Goal: Information Seeking & Learning: Learn about a topic

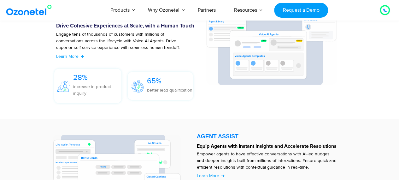
scroll to position [740, 0]
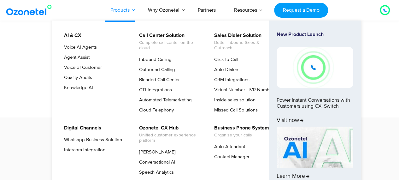
click at [128, 9] on link "Products" at bounding box center [120, 10] width 38 height 21
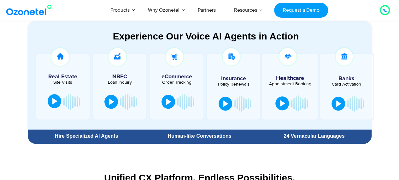
scroll to position [347, 0]
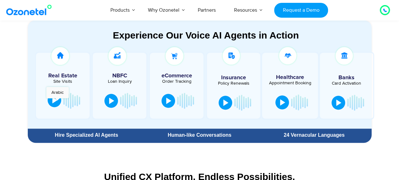
click at [57, 101] on button at bounding box center [55, 100] width 14 height 14
click at [114, 99] on div at bounding box center [111, 100] width 5 height 6
click at [111, 100] on div at bounding box center [111, 100] width 5 height 6
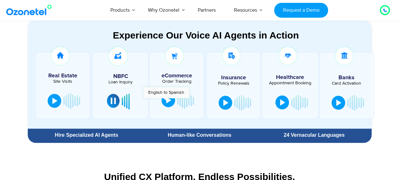
click at [166, 101] on div at bounding box center [168, 100] width 5 height 6
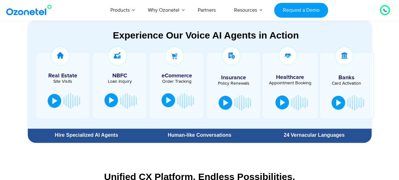
click at [170, 103] on div at bounding box center [168, 100] width 5 height 6
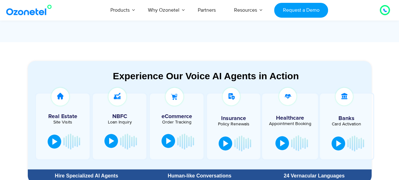
scroll to position [315, 0]
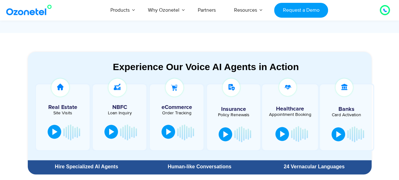
click at [55, 135] on button at bounding box center [55, 132] width 14 height 14
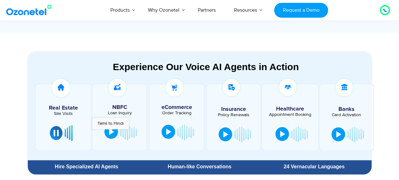
click at [111, 132] on div at bounding box center [111, 131] width 5 height 6
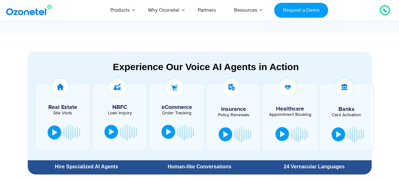
click at [113, 134] on div at bounding box center [111, 131] width 5 height 6
click at [387, 11] on div at bounding box center [385, 10] width 8 height 8
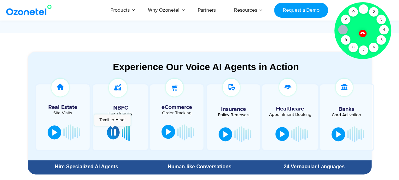
click at [115, 130] on div at bounding box center [113, 132] width 5 height 6
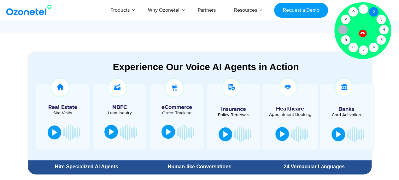
click at [377, 12] on div "2" at bounding box center [373, 11] width 9 height 9
click at [364, 9] on div "1" at bounding box center [363, 8] width 9 height 9
click at [365, 32] on icon at bounding box center [362, 32] width 5 height 5
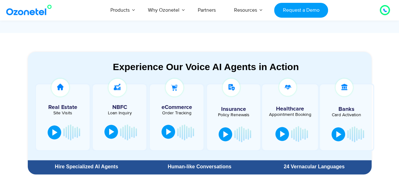
click at [385, 13] on div at bounding box center [385, 10] width 4 height 8
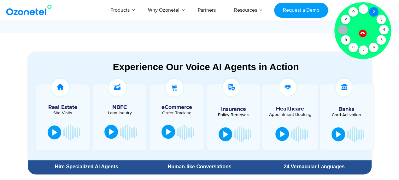
click at [372, 14] on div "2" at bounding box center [373, 11] width 9 height 9
click at [367, 9] on div "1" at bounding box center [363, 8] width 9 height 9
click at [361, 33] on icon at bounding box center [362, 33] width 4 height 4
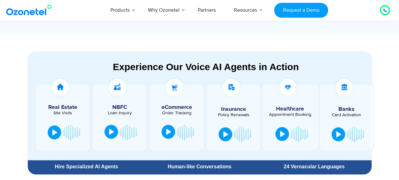
click at [386, 9] on icon at bounding box center [385, 11] width 4 height 4
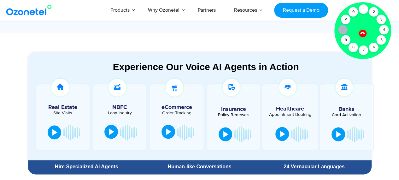
click at [304, 39] on section "Experience Our Voice AI Agents in Action Real Estate Site Visits NBFC Loan Inqu…" at bounding box center [199, 105] width 399 height 144
click at [360, 34] on div at bounding box center [362, 33] width 11 height 11
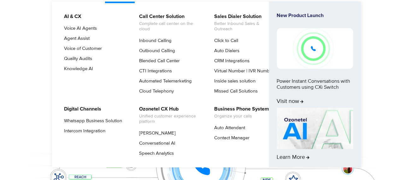
scroll to position [0, 0]
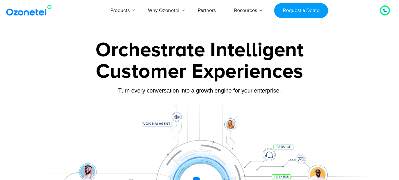
click at [386, 13] on div at bounding box center [385, 11] width 4 height 8
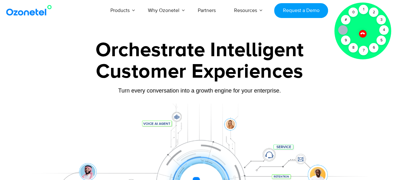
click at [238, 95] on div "Turn every conversation into a growth engine for your enterprise." at bounding box center [200, 95] width 350 height 4
drag, startPoint x: 292, startPoint y: 63, endPoint x: 324, endPoint y: 51, distance: 34.0
click at [293, 62] on div "Customer Experiences" at bounding box center [200, 71] width 350 height 30
click at [362, 34] on icon at bounding box center [362, 33] width 5 height 5
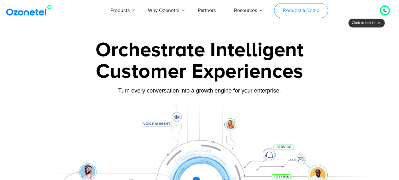
click at [292, 13] on link "Request a Demo" at bounding box center [301, 10] width 54 height 15
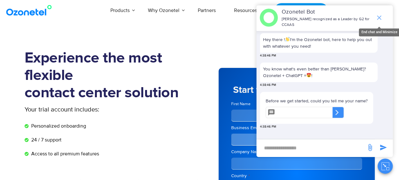
click at [380, 15] on icon "end chat or minimize" at bounding box center [379, 18] width 8 height 8
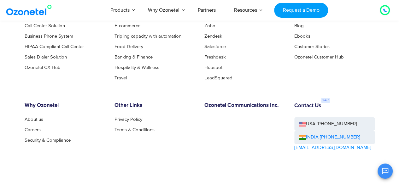
scroll to position [1073, 0]
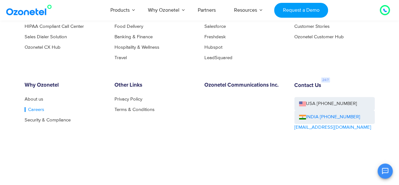
click at [32, 109] on link "Careers" at bounding box center [35, 109] width 20 height 5
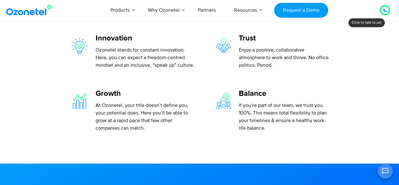
scroll to position [189, 0]
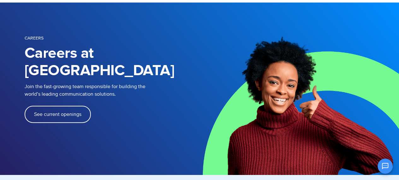
click at [46, 106] on link "See current openings" at bounding box center [58, 114] width 66 height 17
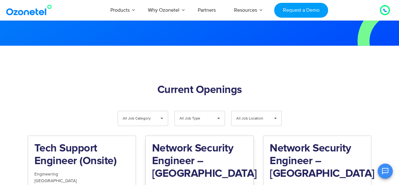
scroll to position [613, 0]
click at [162, 111] on span "▾" at bounding box center [162, 118] width 12 height 15
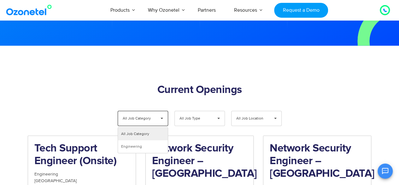
click at [160, 111] on span "▾" at bounding box center [162, 118] width 12 height 15
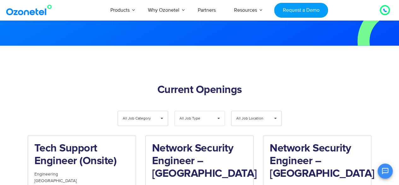
click at [209, 111] on div "All Job Type ▾" at bounding box center [199, 118] width 50 height 15
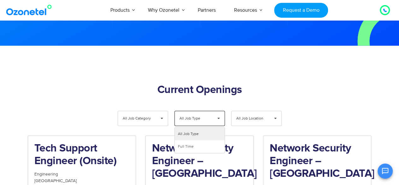
click at [214, 111] on span "▾" at bounding box center [219, 118] width 12 height 15
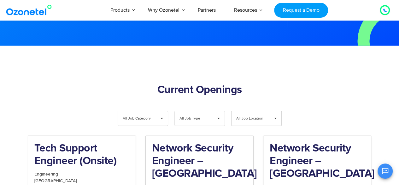
click at [215, 111] on span "▾" at bounding box center [219, 118] width 12 height 15
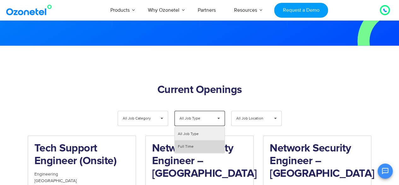
click at [191, 140] on li "Full Time" at bounding box center [200, 146] width 50 height 13
select select "**"
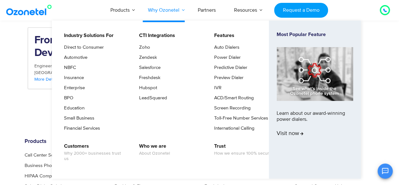
scroll to position [771, 0]
